Goal: Task Accomplishment & Management: Use online tool/utility

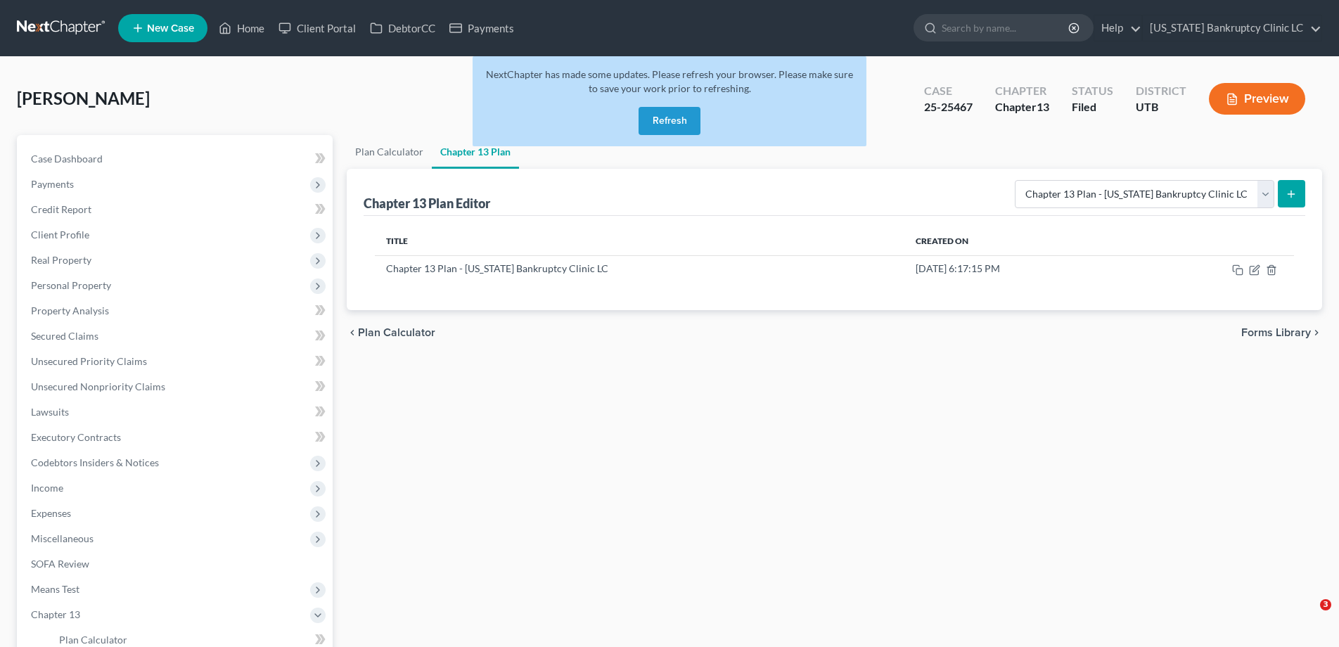
select select "0"
click at [672, 119] on button "Refresh" at bounding box center [670, 121] width 62 height 28
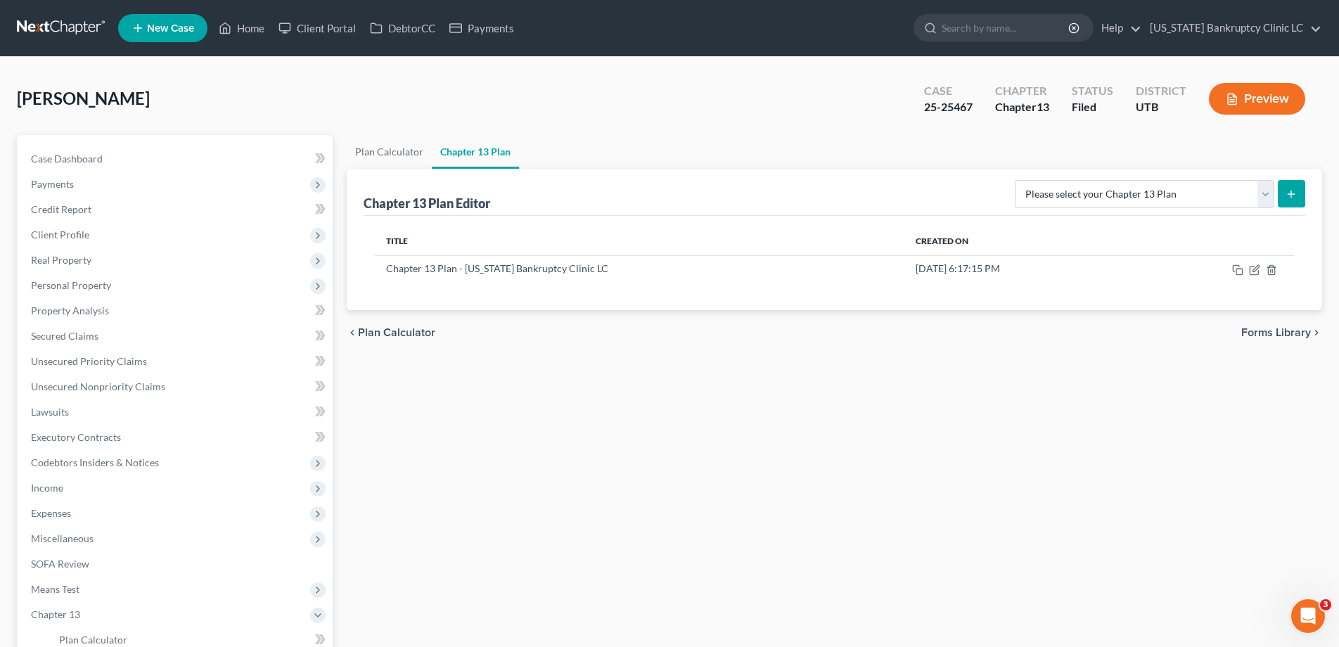
click at [30, 22] on link at bounding box center [62, 27] width 90 height 25
